Goal: Transaction & Acquisition: Purchase product/service

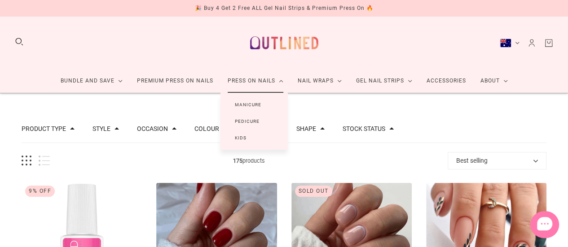
click at [264, 103] on link "Manicure" at bounding box center [247, 104] width 55 height 17
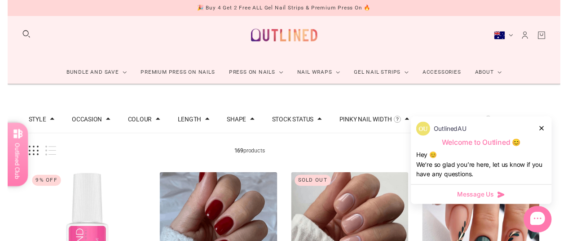
scroll to position [6, 0]
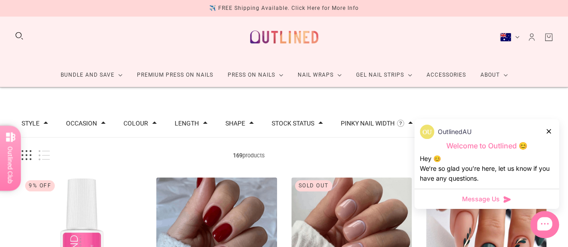
click at [145, 123] on button "Colour" at bounding box center [135, 123] width 25 height 6
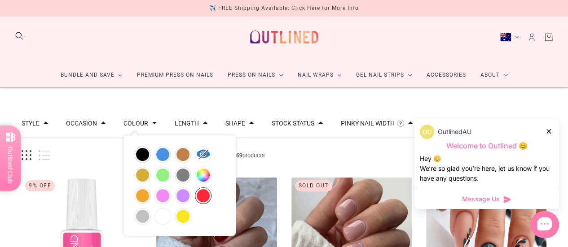
click at [200, 188] on button "red" at bounding box center [203, 196] width 16 height 16
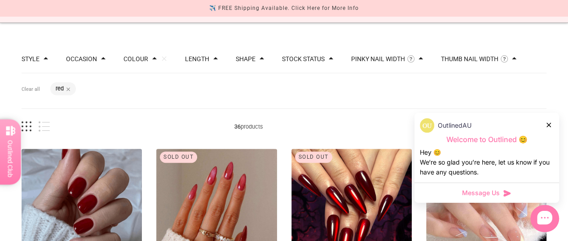
scroll to position [82, 0]
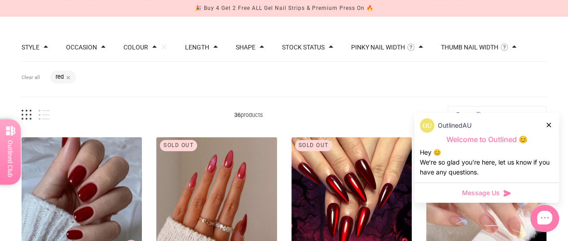
click at [546, 114] on div "OutlinedAU Welcome to Outlined 😊 Hey 😊 We‘re so glad you’re here, let us know i…" at bounding box center [486, 148] width 145 height 70
click at [547, 123] on icon at bounding box center [548, 125] width 4 height 4
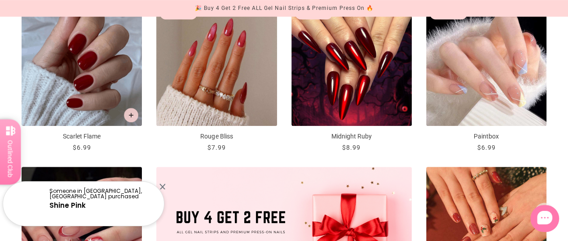
scroll to position [223, 0]
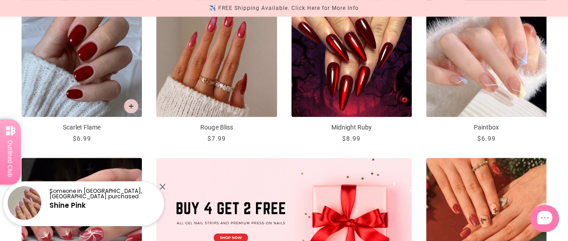
click at [166, 186] on div "Someone in MacGregor, Australia purchased Shine Pink" at bounding box center [83, 200] width 167 height 54
click at [161, 184] on div at bounding box center [162, 186] width 6 height 6
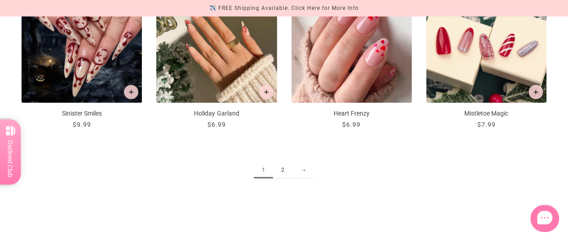
scroll to position [1043, 0]
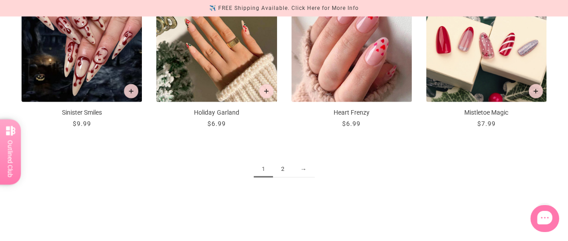
click at [283, 162] on link "2" at bounding box center [282, 169] width 19 height 17
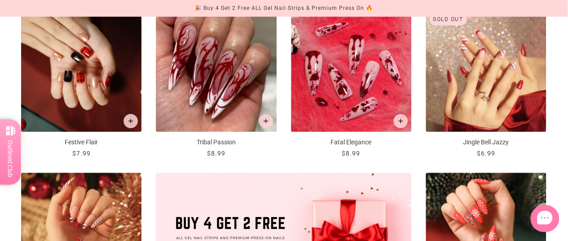
scroll to position [0, 0]
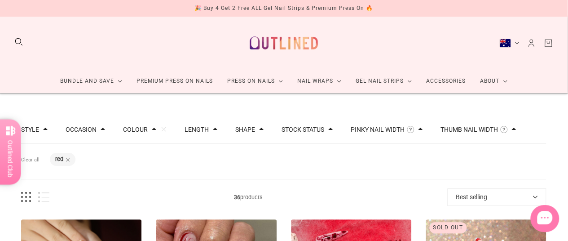
click at [152, 127] on span at bounding box center [154, 129] width 4 height 4
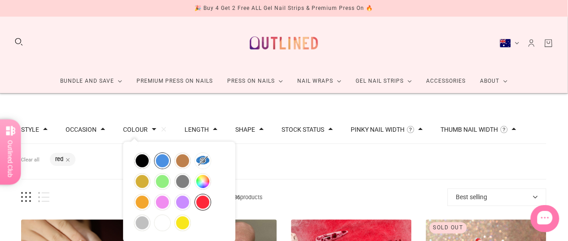
click at [158, 156] on button "blue" at bounding box center [162, 161] width 16 height 16
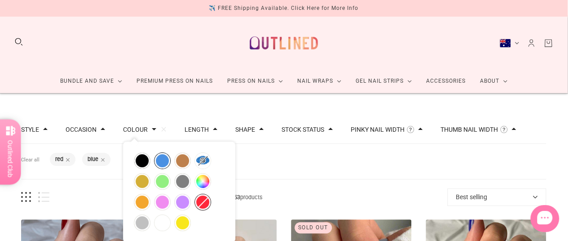
click at [203, 199] on button "red" at bounding box center [203, 202] width 16 height 16
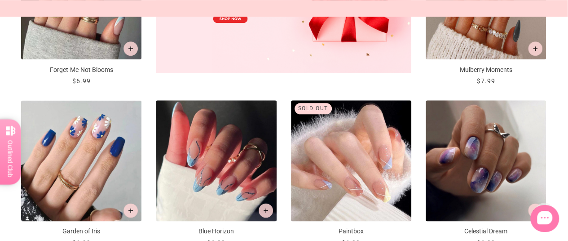
scroll to position [0, 0]
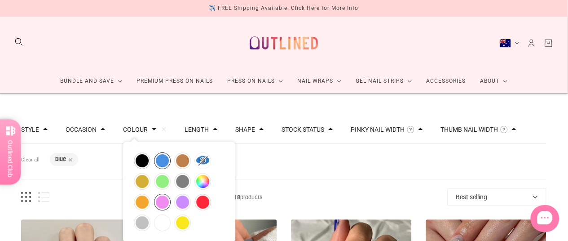
click at [161, 201] on button "pink" at bounding box center [162, 202] width 16 height 16
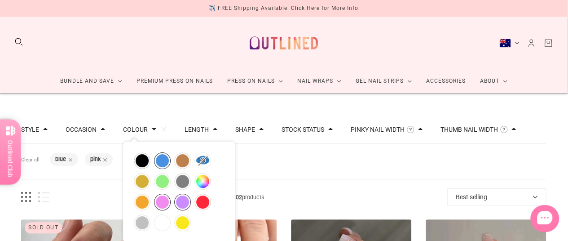
click at [182, 201] on button "purple" at bounding box center [183, 202] width 16 height 16
click at [142, 201] on button "orange" at bounding box center [142, 202] width 16 height 16
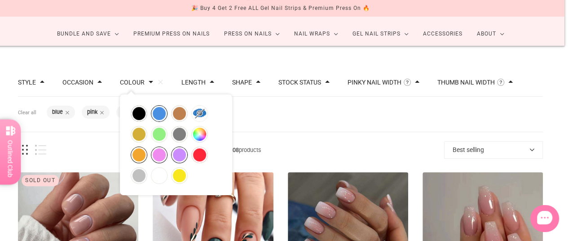
scroll to position [46, 4]
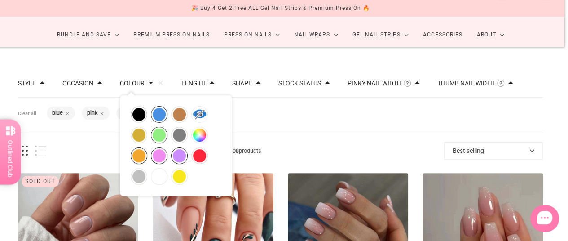
click at [159, 137] on button "green" at bounding box center [159, 135] width 16 height 16
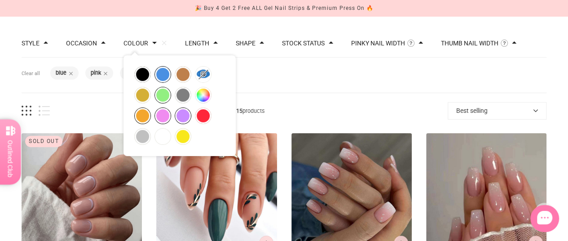
scroll to position [89, 0]
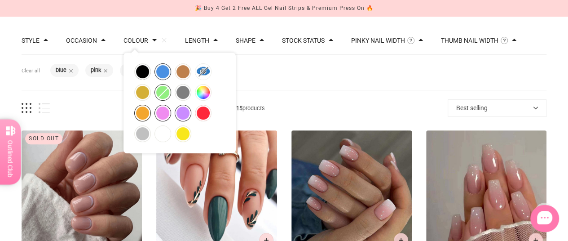
click at [163, 91] on button "green" at bounding box center [163, 92] width 16 height 16
click at [302, 103] on span "108 products" at bounding box center [249, 107] width 398 height 9
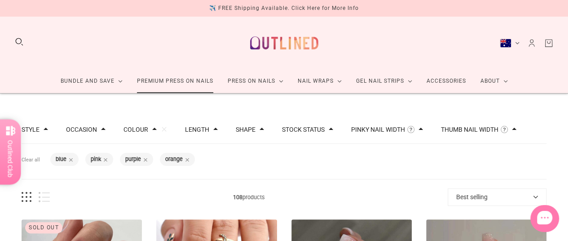
scroll to position [0, 0]
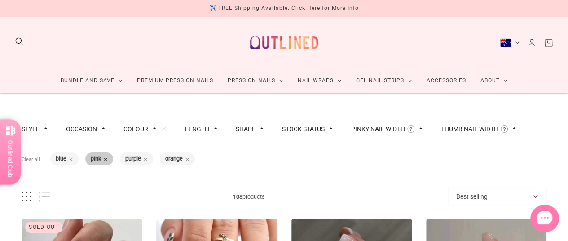
click at [107, 157] on span at bounding box center [105, 159] width 4 height 4
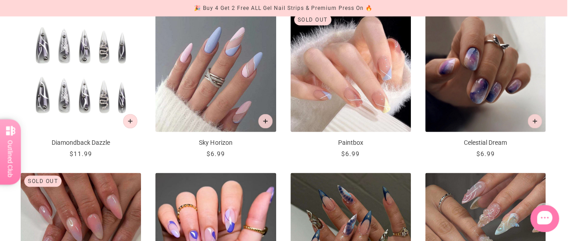
scroll to position [802, 1]
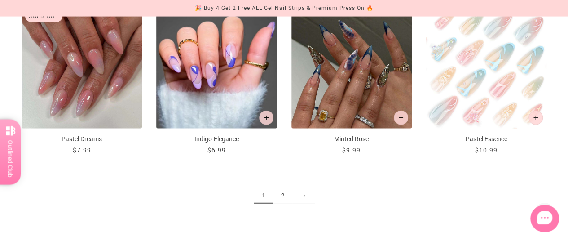
scroll to position [1018, 0]
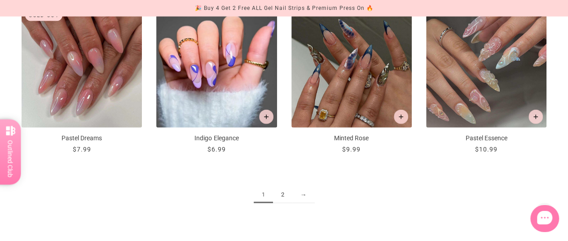
click at [283, 194] on link "2" at bounding box center [282, 194] width 19 height 17
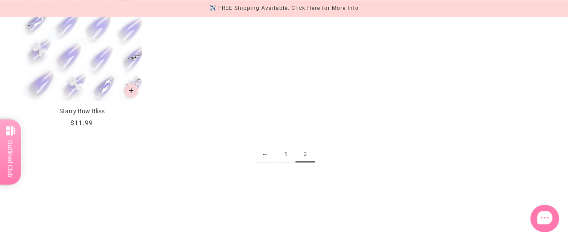
scroll to position [723, 0]
